Goal: Task Accomplishment & Management: Complete application form

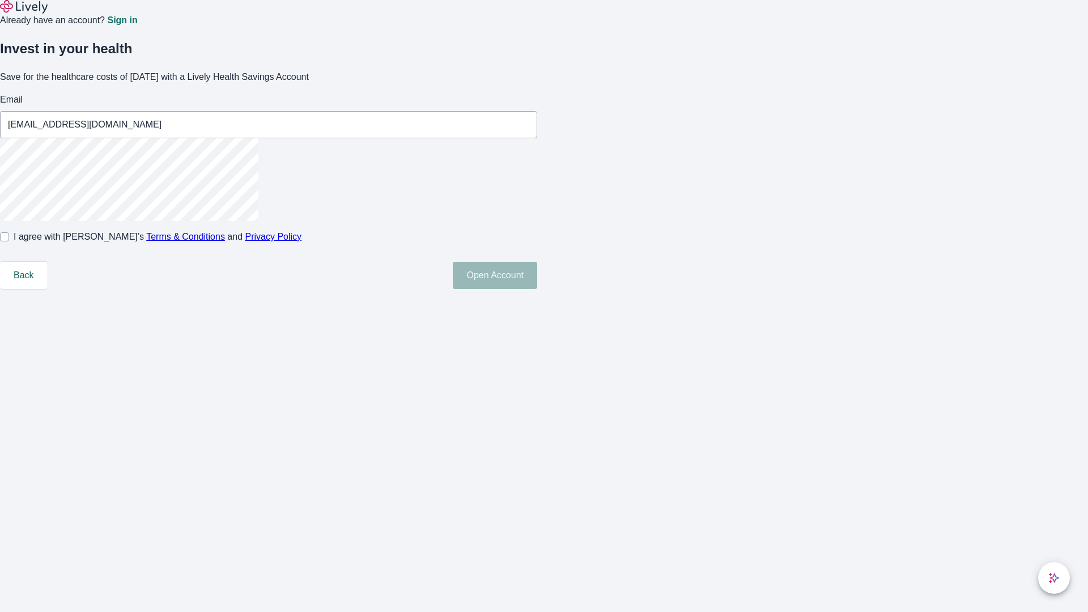
click at [9, 241] on input "I agree with Lively’s Terms & Conditions and Privacy Policy" at bounding box center [4, 236] width 9 height 9
checkbox input "true"
click at [537, 289] on button "Open Account" at bounding box center [495, 275] width 84 height 27
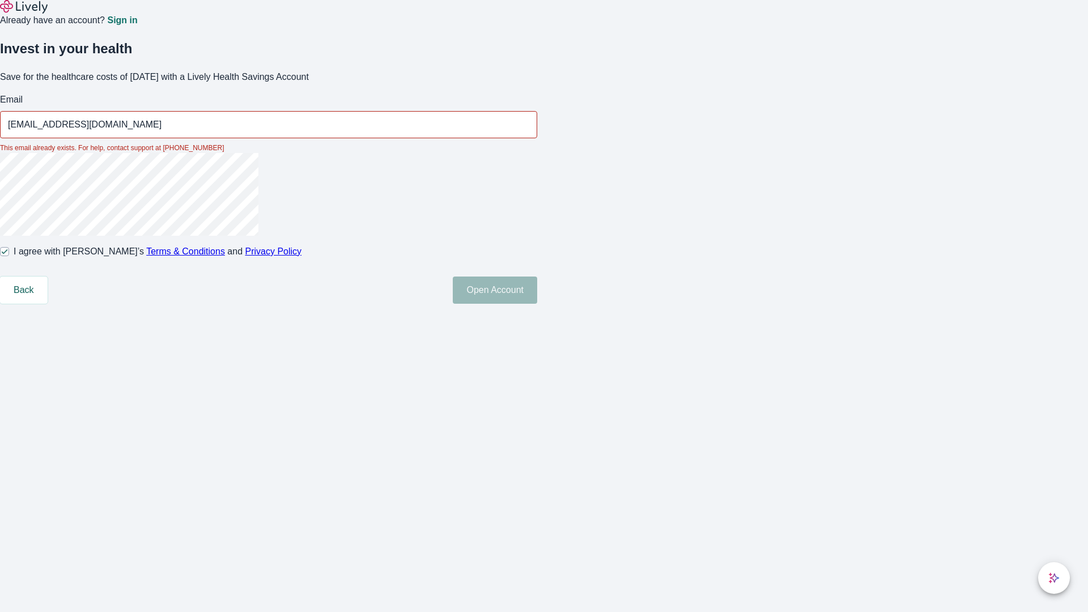
type input "[EMAIL_ADDRESS][DOMAIN_NAME]"
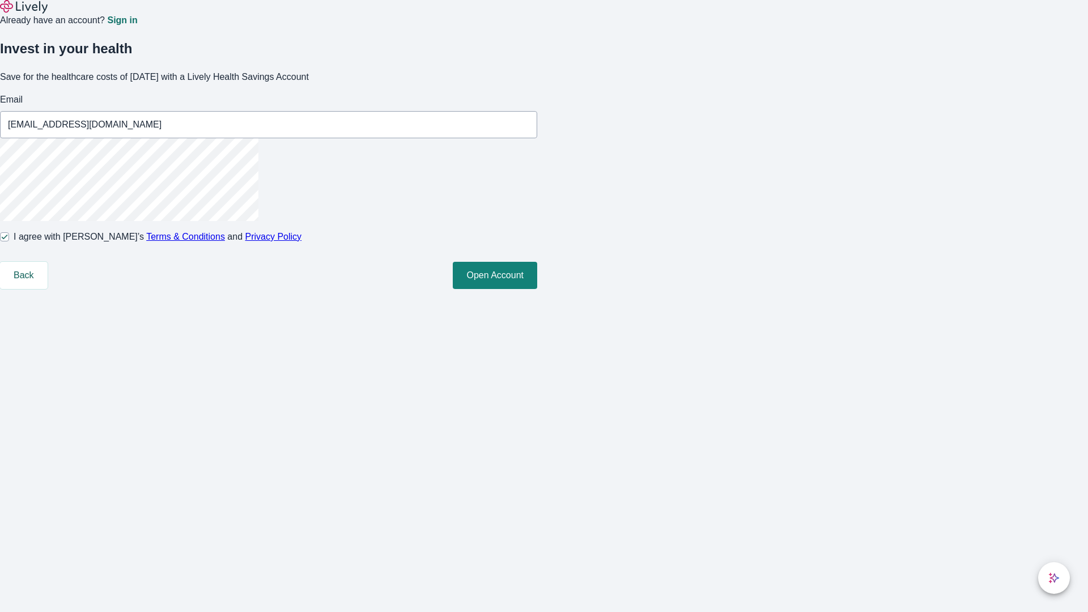
click at [9, 241] on input "I agree with Lively’s Terms & Conditions and Privacy Policy" at bounding box center [4, 236] width 9 height 9
checkbox input "false"
type input "[PERSON_NAME][EMAIL_ADDRESS][DOMAIN_NAME]"
click at [9, 241] on input "I agree with Lively’s Terms & Conditions and Privacy Policy" at bounding box center [4, 236] width 9 height 9
checkbox input "true"
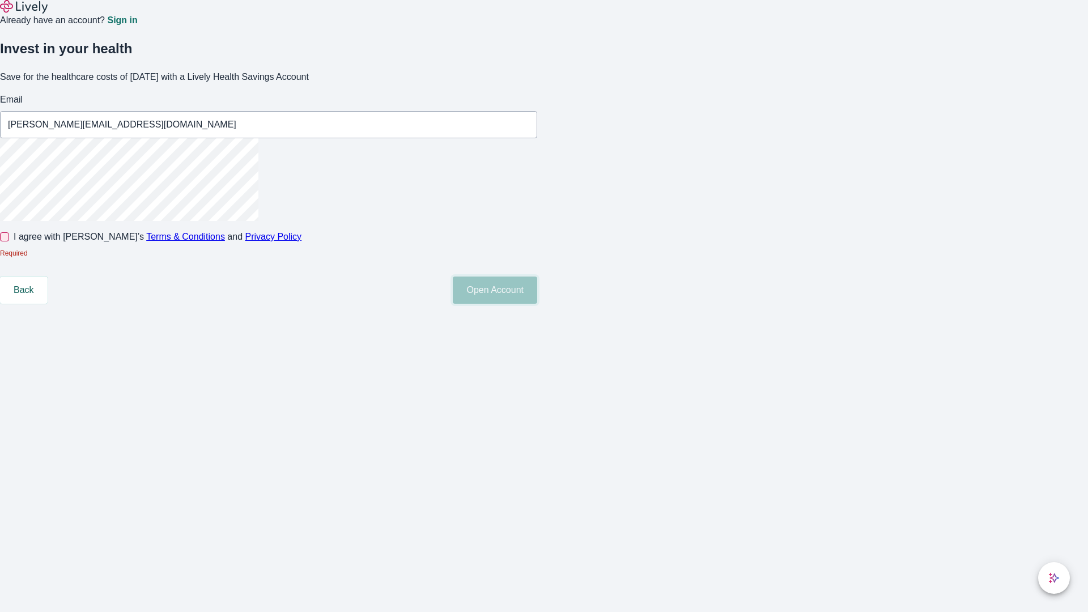
click at [537, 304] on button "Open Account" at bounding box center [495, 289] width 84 height 27
